Goal: Task Accomplishment & Management: Manage account settings

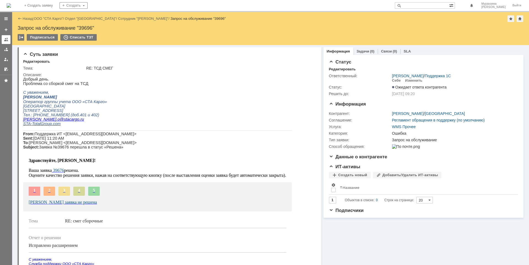
click at [7, 38] on div at bounding box center [6, 39] width 4 height 4
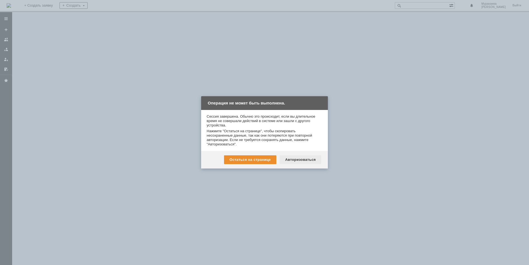
click at [303, 160] on div "Авторизоваться" at bounding box center [300, 160] width 42 height 9
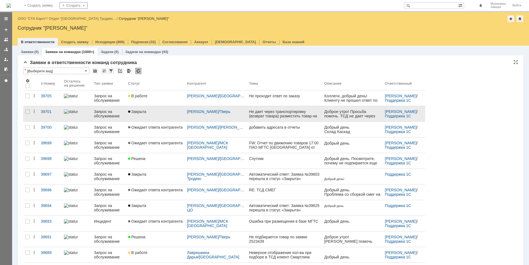
click at [101, 113] on div "Запрос на обслуживание" at bounding box center [109, 114] width 30 height 9
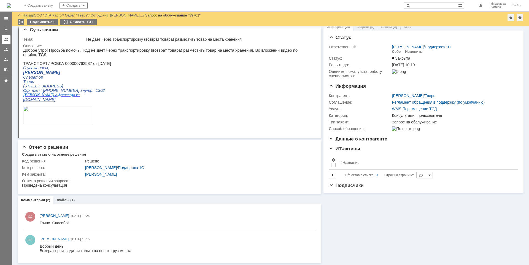
click at [8, 39] on div at bounding box center [6, 39] width 4 height 4
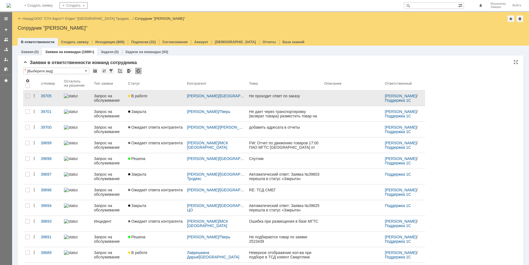
click at [101, 97] on div "Запрос на обслуживание" at bounding box center [109, 98] width 30 height 9
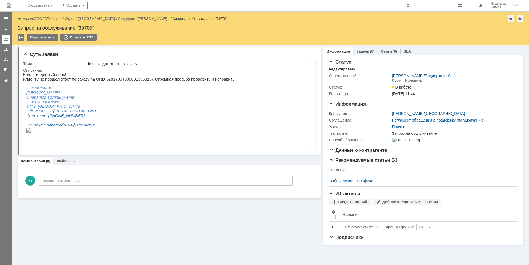
click at [7, 41] on div at bounding box center [6, 39] width 4 height 4
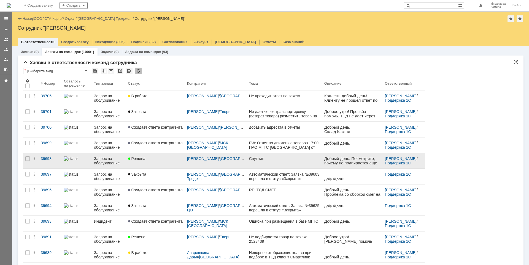
click at [104, 161] on div "Запрос на обслуживание" at bounding box center [109, 161] width 30 height 9
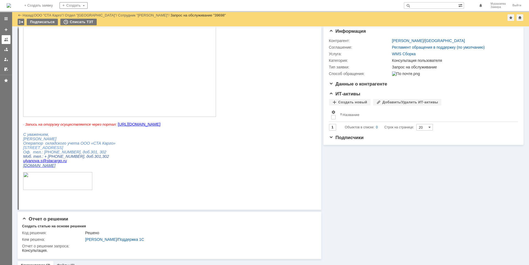
click at [4, 42] on link at bounding box center [6, 39] width 9 height 9
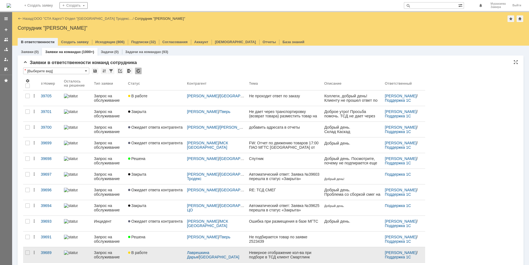
click at [113, 255] on div "Запрос на обслуживание" at bounding box center [109, 255] width 30 height 9
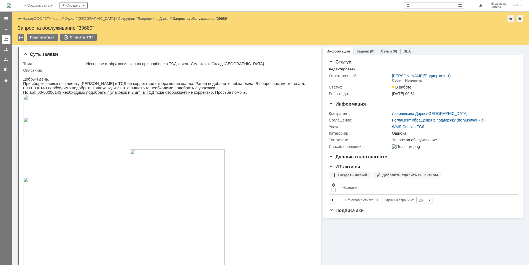
click at [6, 41] on div at bounding box center [6, 39] width 4 height 4
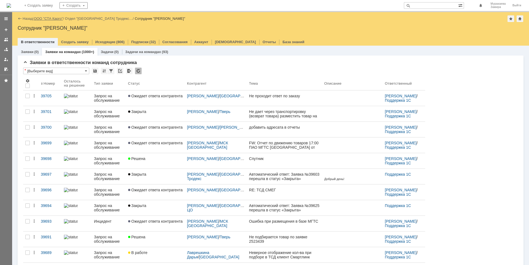
click at [51, 18] on link "ООО "СТА Карго"" at bounding box center [48, 19] width 29 height 4
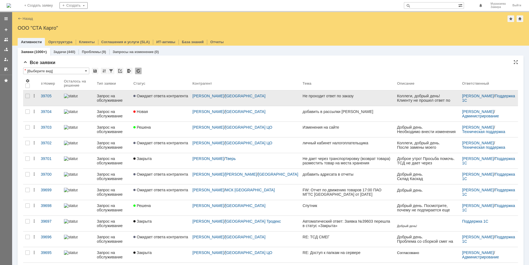
click at [111, 102] on div "Запрос на обслуживание" at bounding box center [113, 98] width 32 height 9
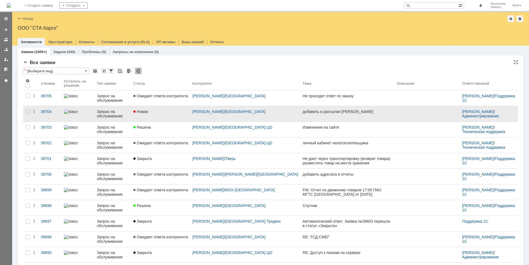
click at [108, 113] on div "Запрос на обслуживание" at bounding box center [113, 114] width 32 height 9
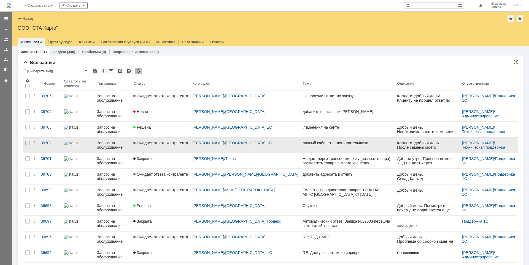
click at [111, 144] on div "Запрос на обслуживание" at bounding box center [113, 145] width 32 height 9
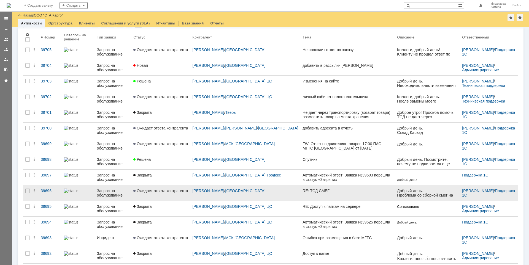
click at [112, 193] on div "Запрос на обслуживание" at bounding box center [113, 193] width 32 height 9
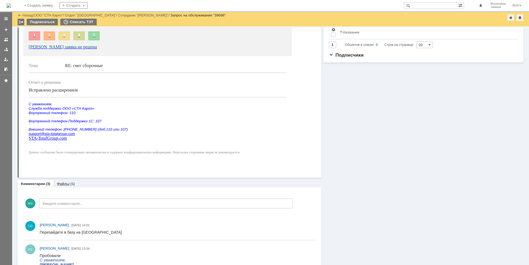
click at [66, 185] on link "Файлы" at bounding box center [63, 184] width 13 height 4
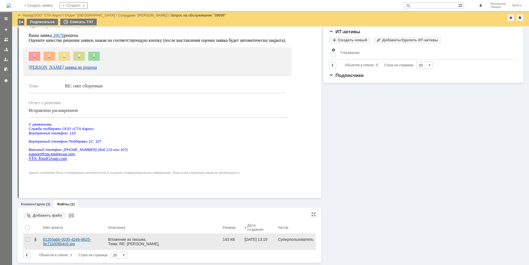
click at [66, 240] on div "812b5abb-0030-42eb-8625-8e71b506b4c6.jpg" at bounding box center [73, 242] width 61 height 9
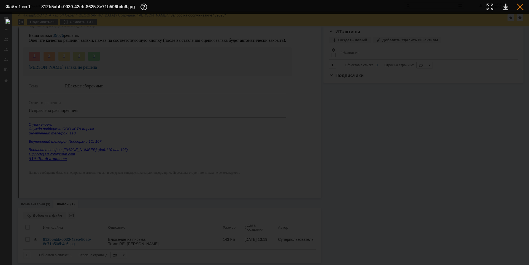
click at [520, 7] on div at bounding box center [519, 7] width 7 height 7
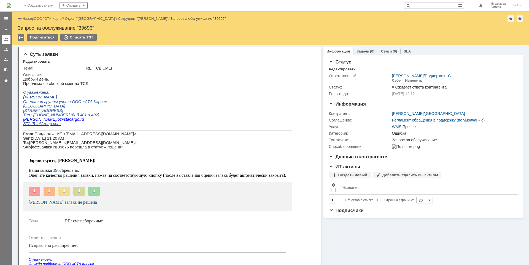
click at [7, 39] on div at bounding box center [6, 39] width 4 height 4
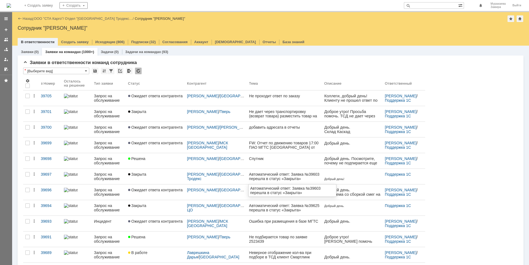
click at [262, 181] on div "Автоматический ответ: Заявка №39603 перешла в статус «Закрыта»" at bounding box center [284, 176] width 71 height 9
